Goal: Task Accomplishment & Management: Manage account settings

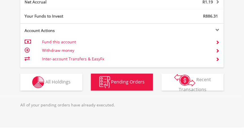
scroll to position [372, 0]
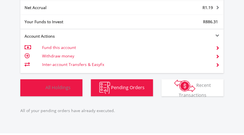
click at [71, 89] on button "Holdings All Holdings" at bounding box center [51, 87] width 62 height 17
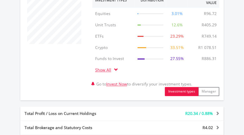
scroll to position [232, 0]
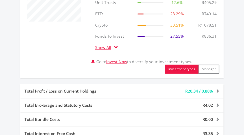
click at [116, 47] on span at bounding box center [116, 47] width 4 height 4
click at [118, 47] on span at bounding box center [116, 47] width 4 height 4
click at [103, 45] on link "Show All" at bounding box center [104, 47] width 19 height 5
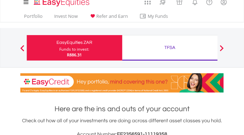
scroll to position [0, 0]
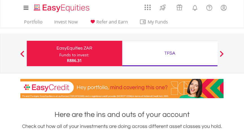
click at [130, 52] on div "TFSA" at bounding box center [170, 53] width 89 height 8
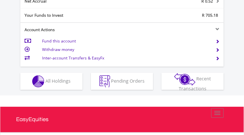
scroll to position [369, 0]
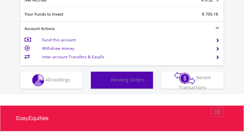
click at [103, 84] on img "button" at bounding box center [104, 80] width 11 height 12
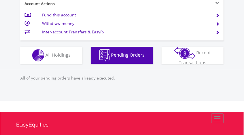
scroll to position [393, 0]
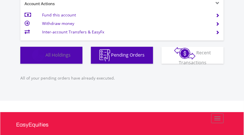
click at [75, 58] on button "Holdings All Holdings" at bounding box center [51, 55] width 62 height 17
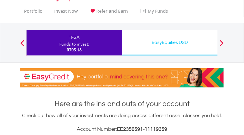
scroll to position [0, 0]
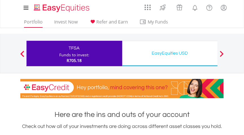
click at [38, 27] on li "Portfolio" at bounding box center [33, 23] width 23 height 9
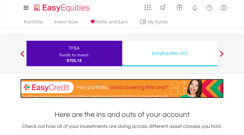
click at [54, 90] on img at bounding box center [121, 88] width 203 height 19
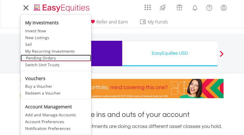
click at [44, 58] on link "Pending Orders" at bounding box center [56, 58] width 71 height 7
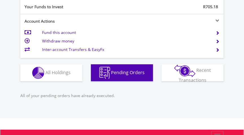
scroll to position [376, 0]
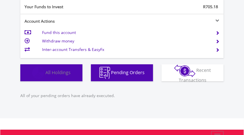
click at [52, 75] on span "All Holdings" at bounding box center [57, 72] width 25 height 6
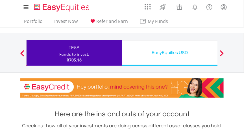
scroll to position [0, 0]
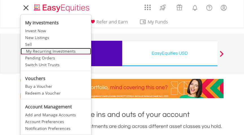
click at [38, 51] on link "My Recurring Investments" at bounding box center [56, 51] width 71 height 7
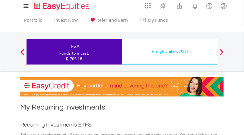
scroll to position [1, 0]
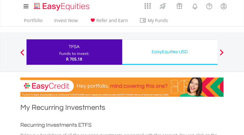
click at [21, 50] on span at bounding box center [22, 52] width 4 height 6
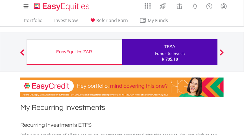
click at [47, 56] on div "EasyEquities ZAR Funds to invest: R 705.18" at bounding box center [75, 51] width 96 height 25
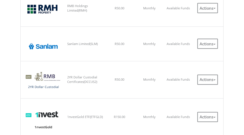
scroll to position [215, 0]
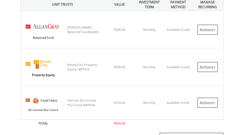
scroll to position [570, 0]
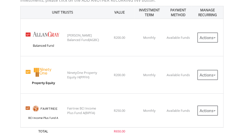
click at [103, 60] on td "NinetyOne Property Equity H(PPFH)" at bounding box center [85, 74] width 39 height 37
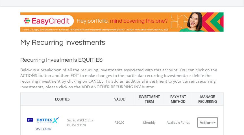
scroll to position [0, 0]
